Goal: Complete application form: Complete application form

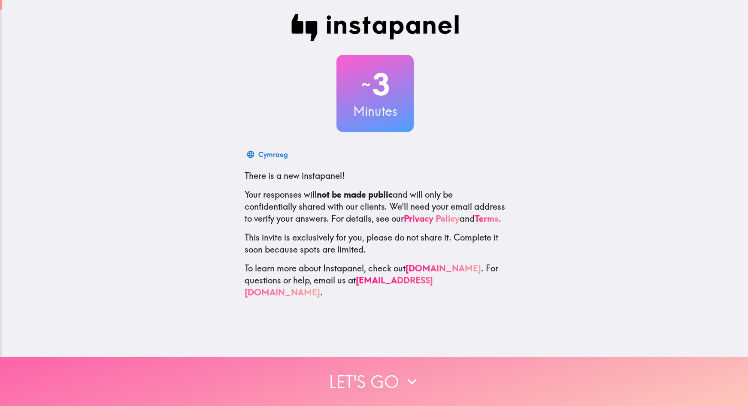
click at [364, 366] on button "Let's go" at bounding box center [374, 381] width 748 height 49
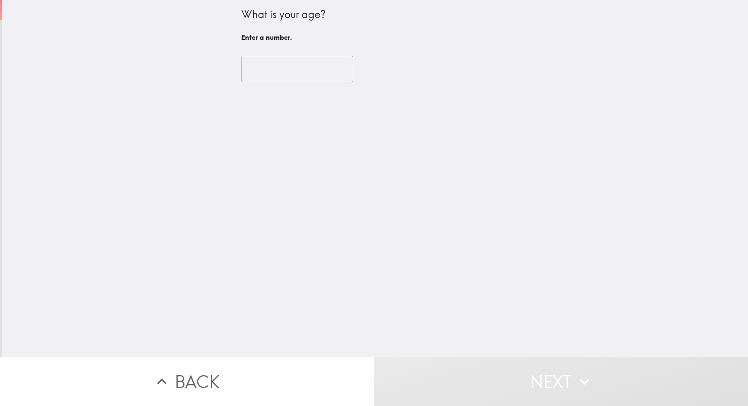
click at [252, 70] on input "number" at bounding box center [297, 69] width 112 height 27
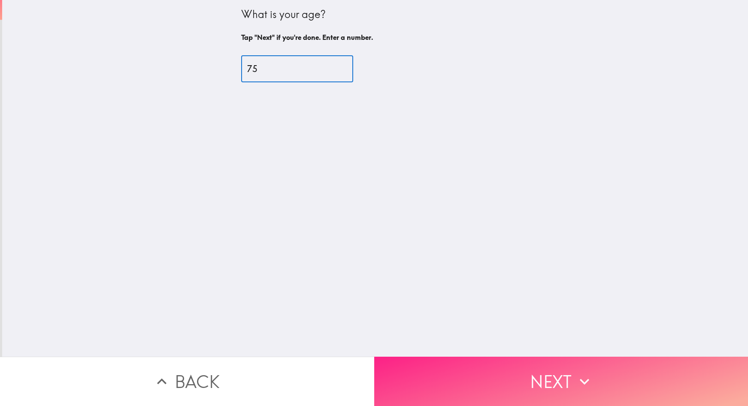
type input "75"
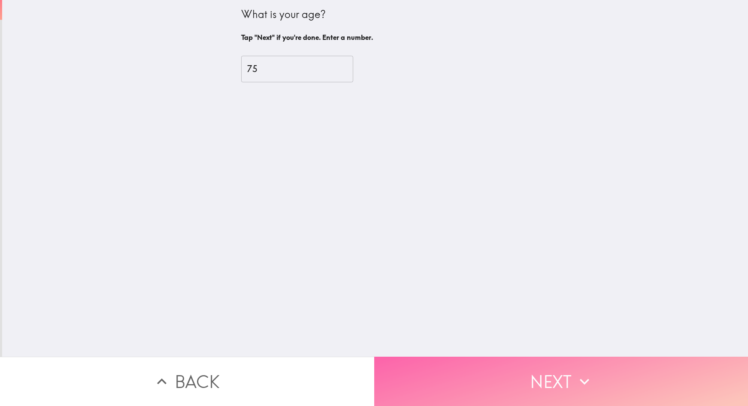
click at [555, 378] on button "Next" at bounding box center [561, 381] width 374 height 49
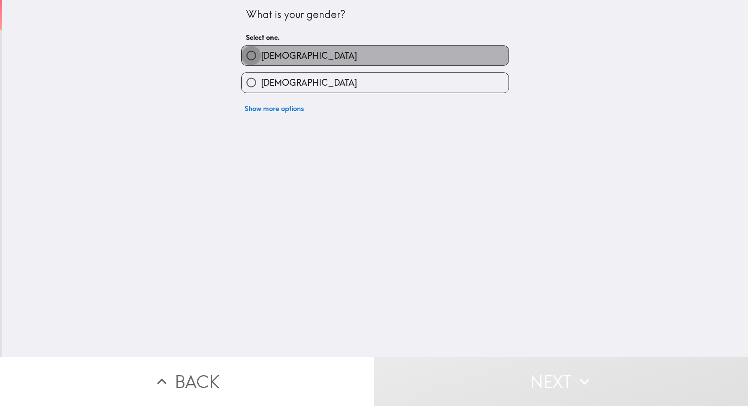
click at [247, 55] on input "[DEMOGRAPHIC_DATA]" at bounding box center [251, 55] width 19 height 19
radio input "true"
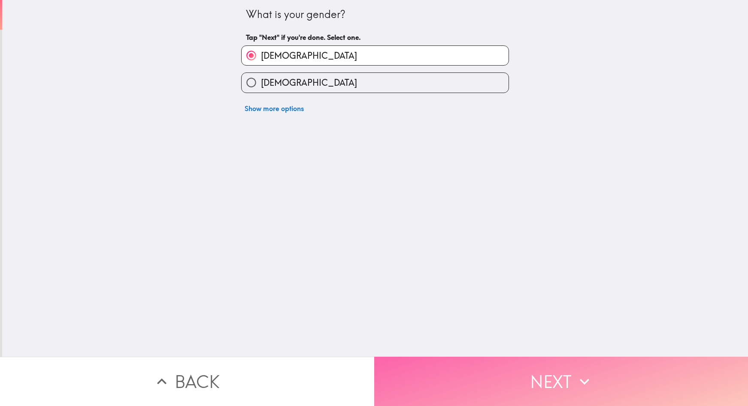
click at [558, 369] on button "Next" at bounding box center [561, 381] width 374 height 49
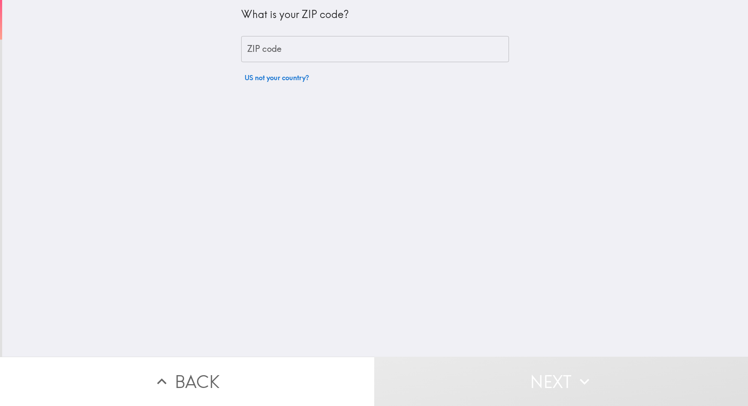
click at [247, 55] on input "ZIP code" at bounding box center [375, 49] width 268 height 27
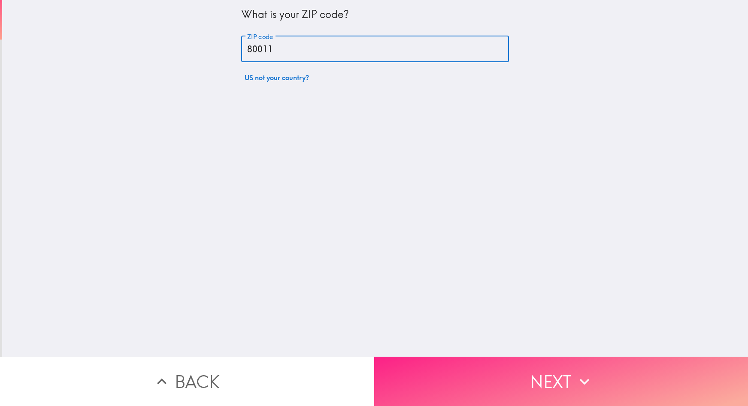
type input "80011"
click at [468, 371] on button "Next" at bounding box center [561, 381] width 374 height 49
